Goal: Task Accomplishment & Management: Manage account settings

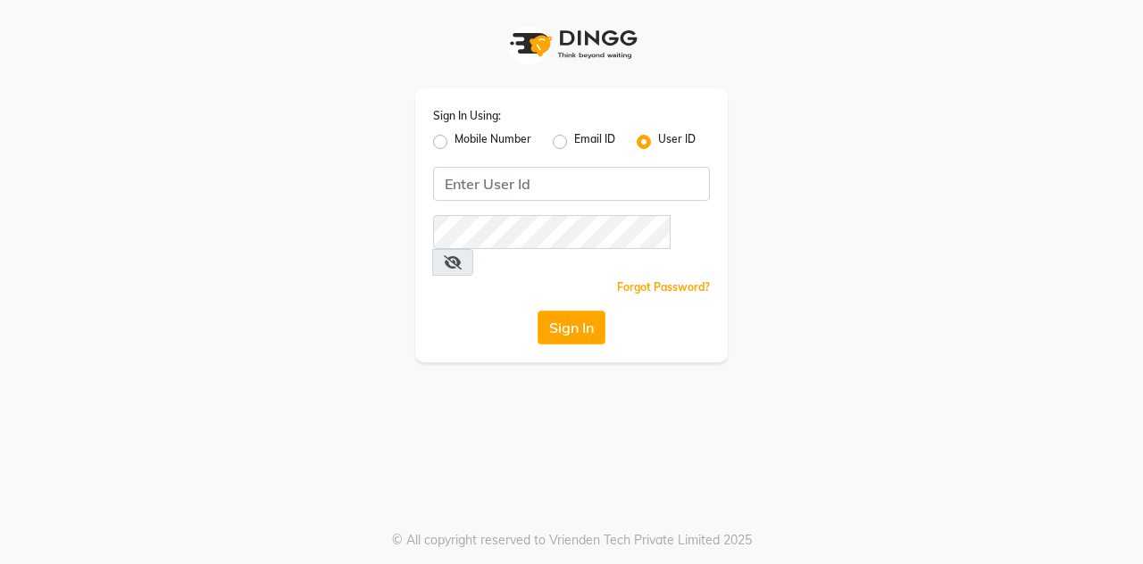
click at [454, 143] on label "Mobile Number" at bounding box center [492, 141] width 77 height 21
click at [454, 143] on input "Mobile Number" at bounding box center [460, 137] width 12 height 12
radio input "true"
radio input "false"
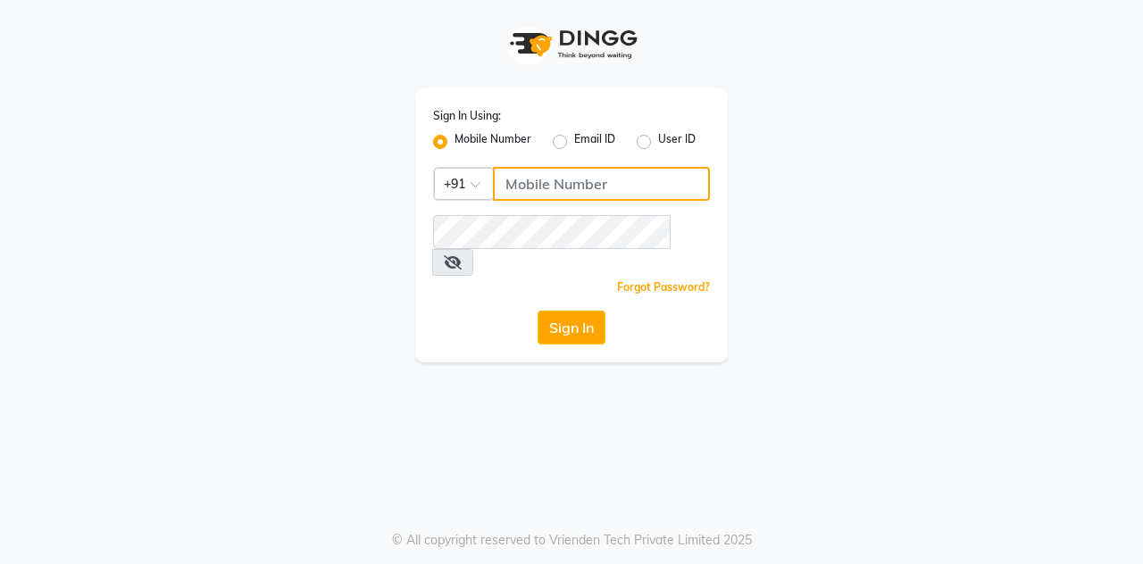
click at [536, 190] on input "Username" at bounding box center [601, 184] width 217 height 34
type input "7400099777"
click at [537, 311] on button "Sign In" at bounding box center [571, 328] width 68 height 34
